Goal: Task Accomplishment & Management: Use online tool/utility

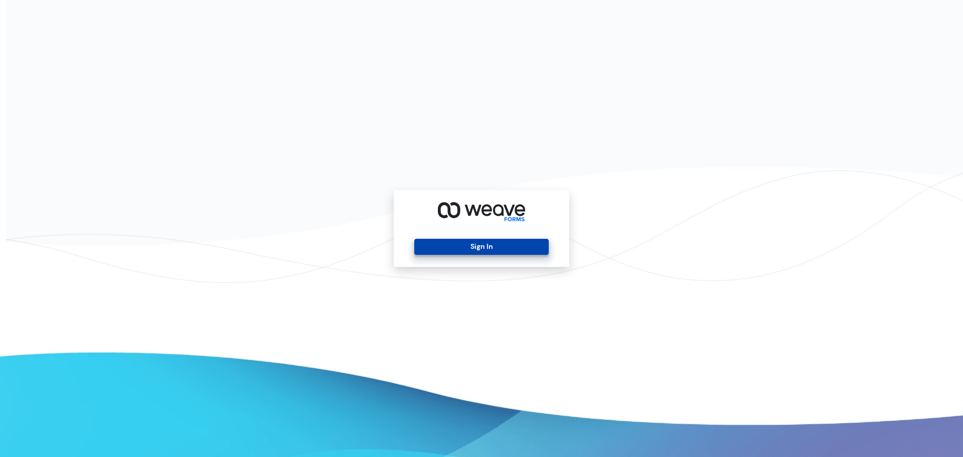
click at [453, 243] on button "Sign In" at bounding box center [481, 247] width 134 height 16
